Goal: Task Accomplishment & Management: Use online tool/utility

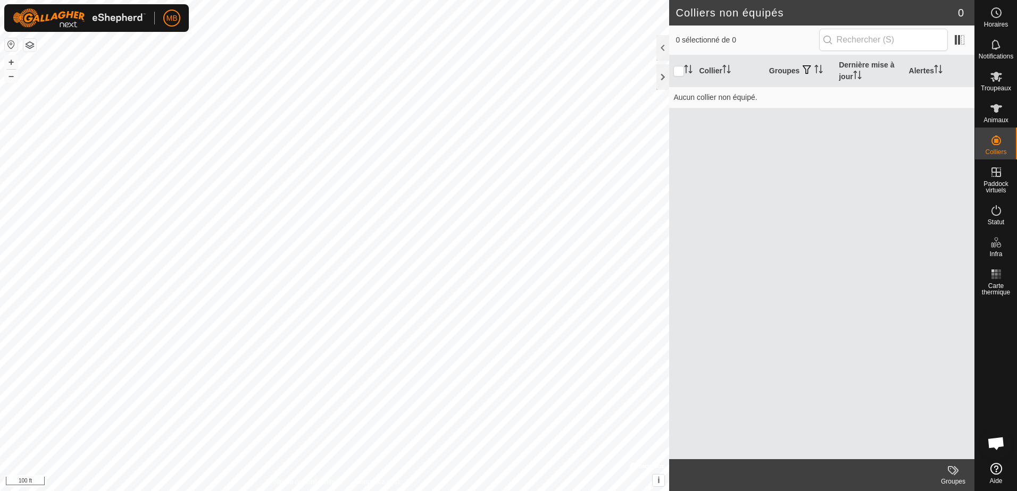
scroll to position [1701, 0]
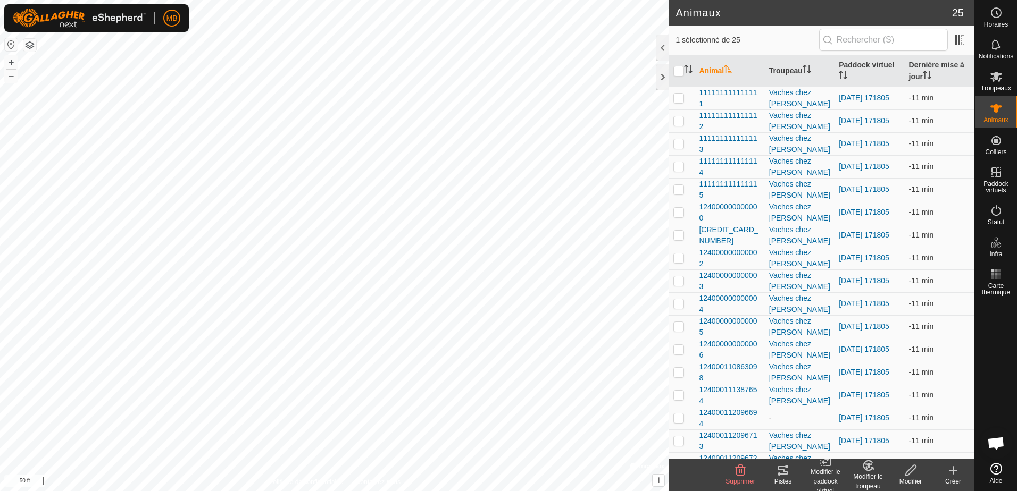
click at [783, 474] on icon at bounding box center [783, 470] width 10 height 9
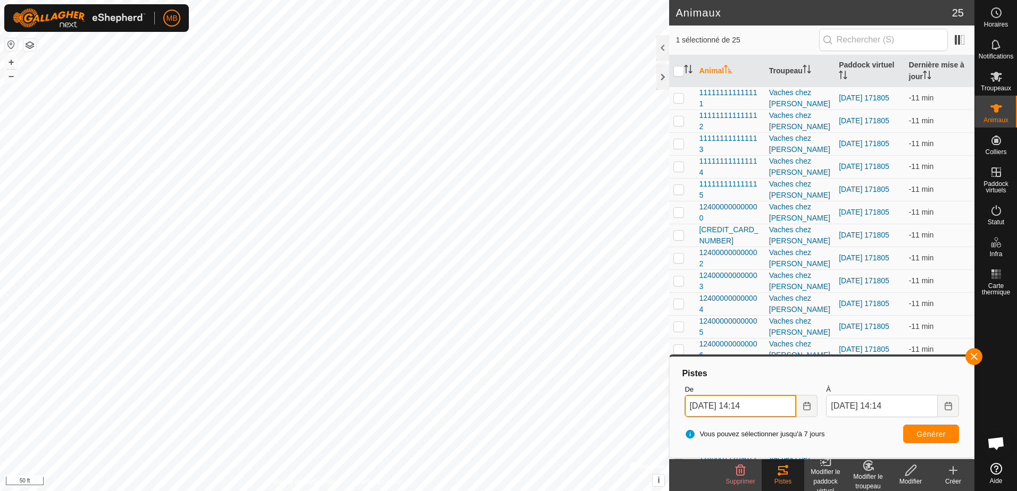
click at [747, 407] on input "[DATE] 14:14" at bounding box center [740, 406] width 112 height 22
type input "[DATE] 19:14"
click at [923, 435] on span "Générer" at bounding box center [930, 434] width 29 height 9
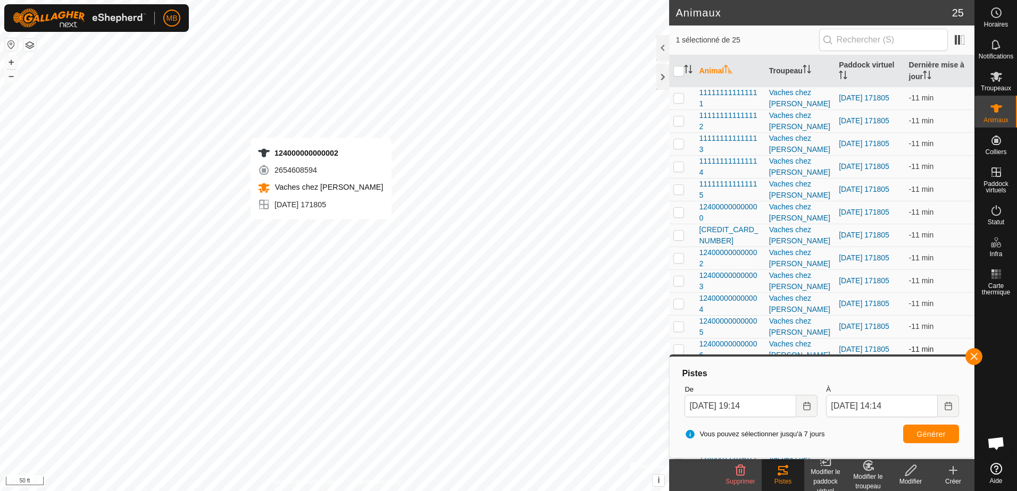
checkbox input "true"
checkbox input "false"
click at [932, 431] on span "Générer" at bounding box center [930, 434] width 29 height 9
checkbox input "false"
checkbox input "true"
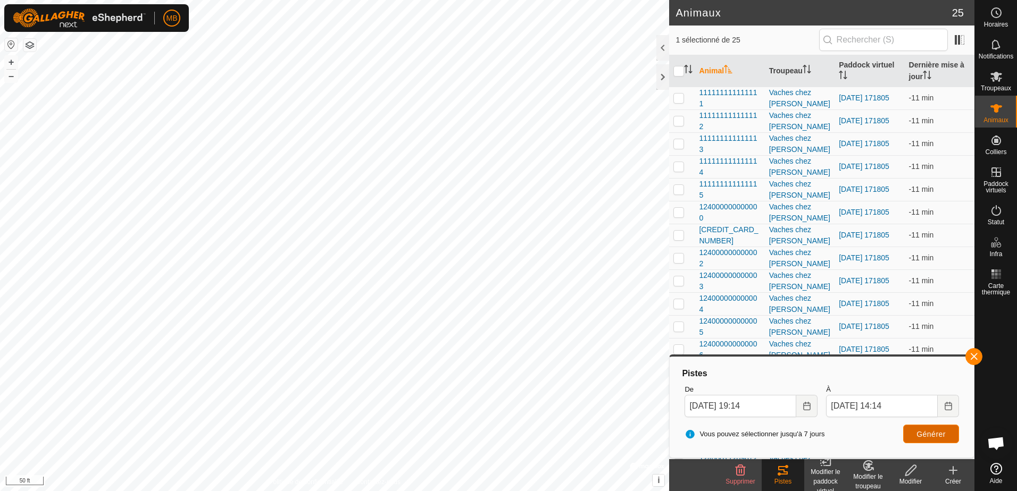
click at [925, 428] on button "Générer" at bounding box center [931, 434] width 56 height 19
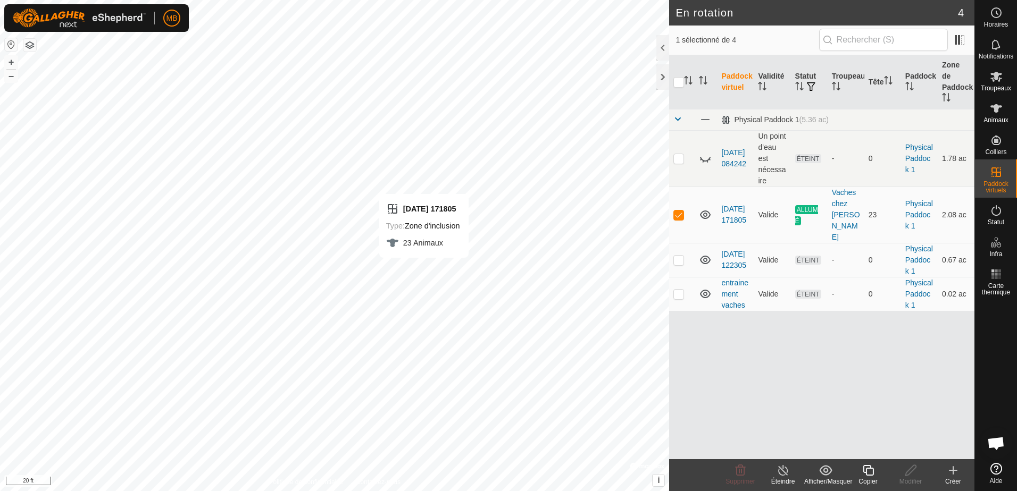
checkbox input "false"
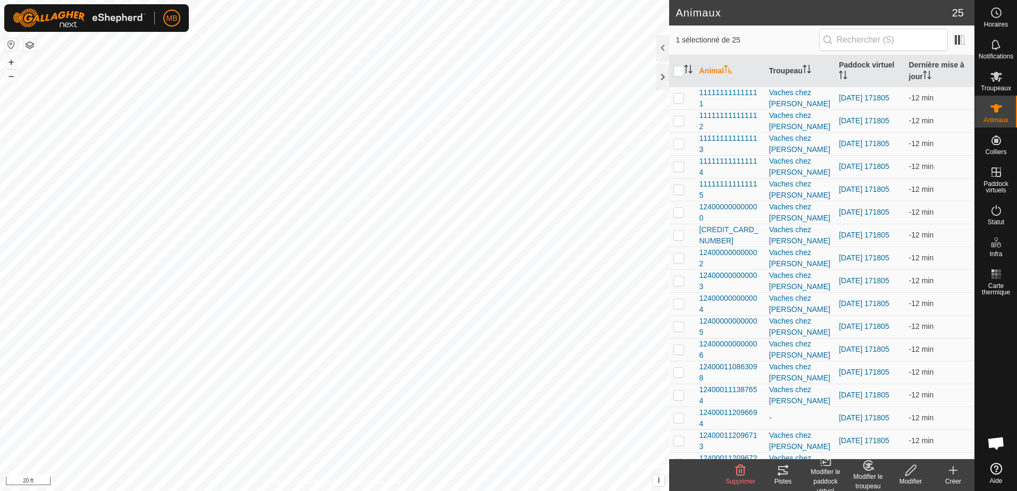
click at [778, 473] on icon at bounding box center [778, 474] width 3 height 3
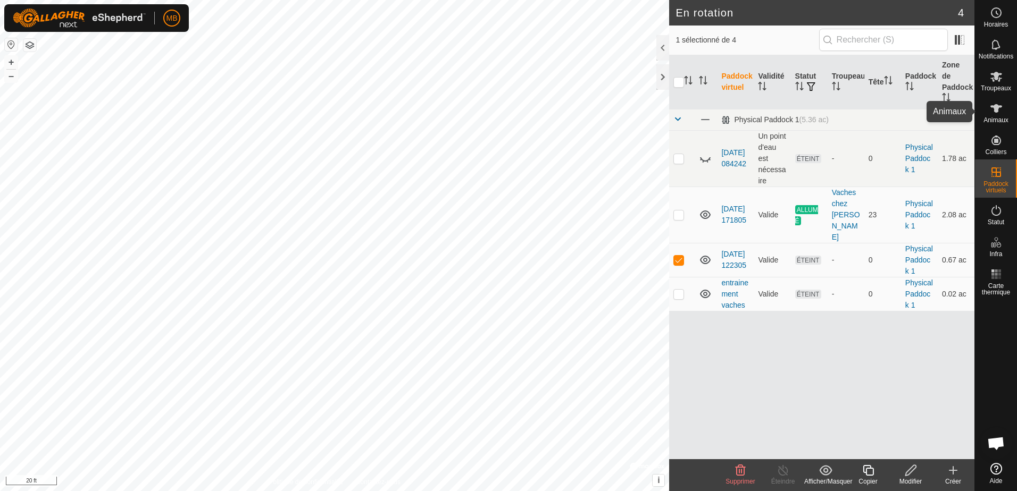
click at [1000, 113] on icon at bounding box center [995, 108] width 13 height 13
